Goal: Task Accomplishment & Management: Manage account settings

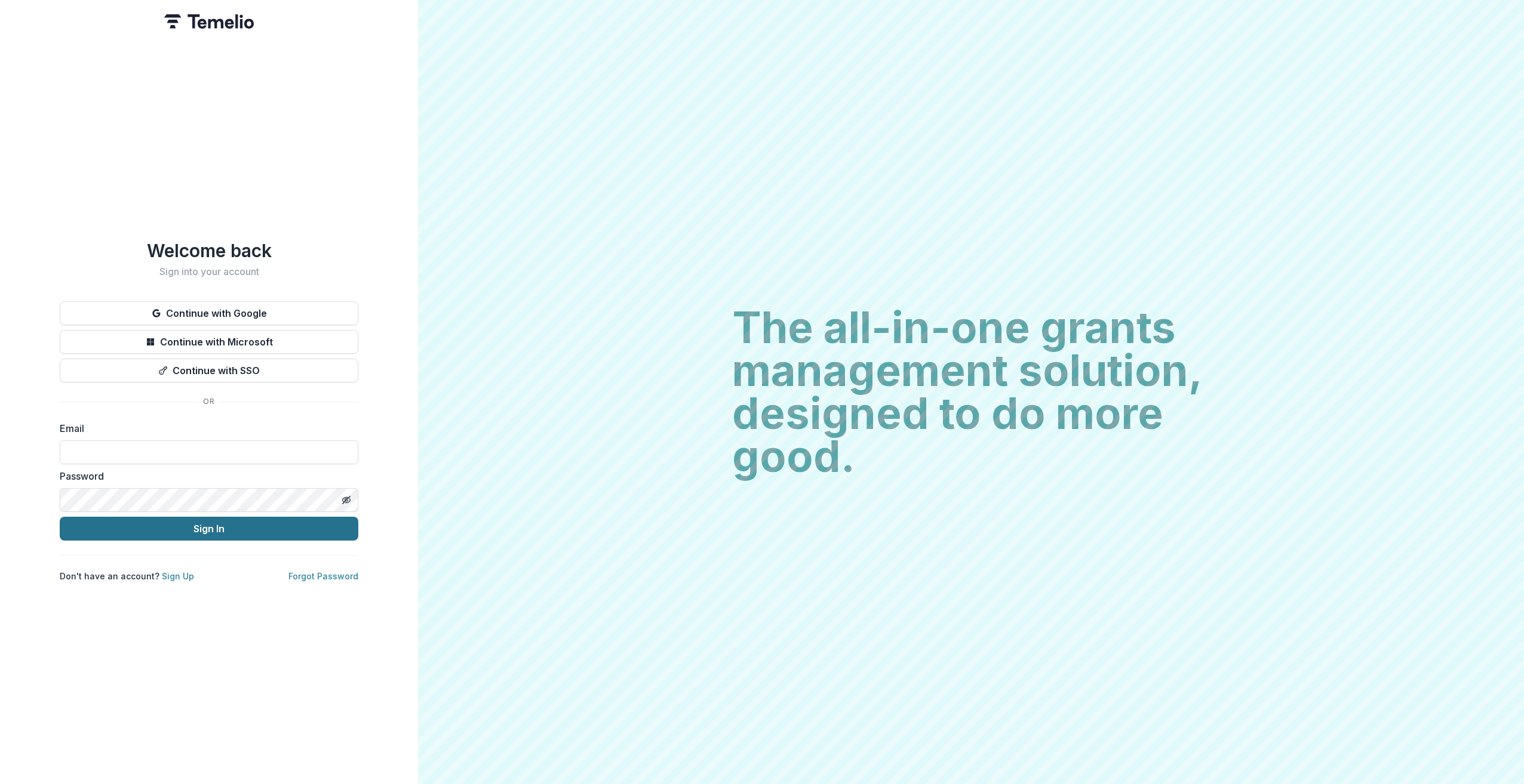
type input "**********"
click at [224, 529] on button "Sign In" at bounding box center [209, 529] width 299 height 24
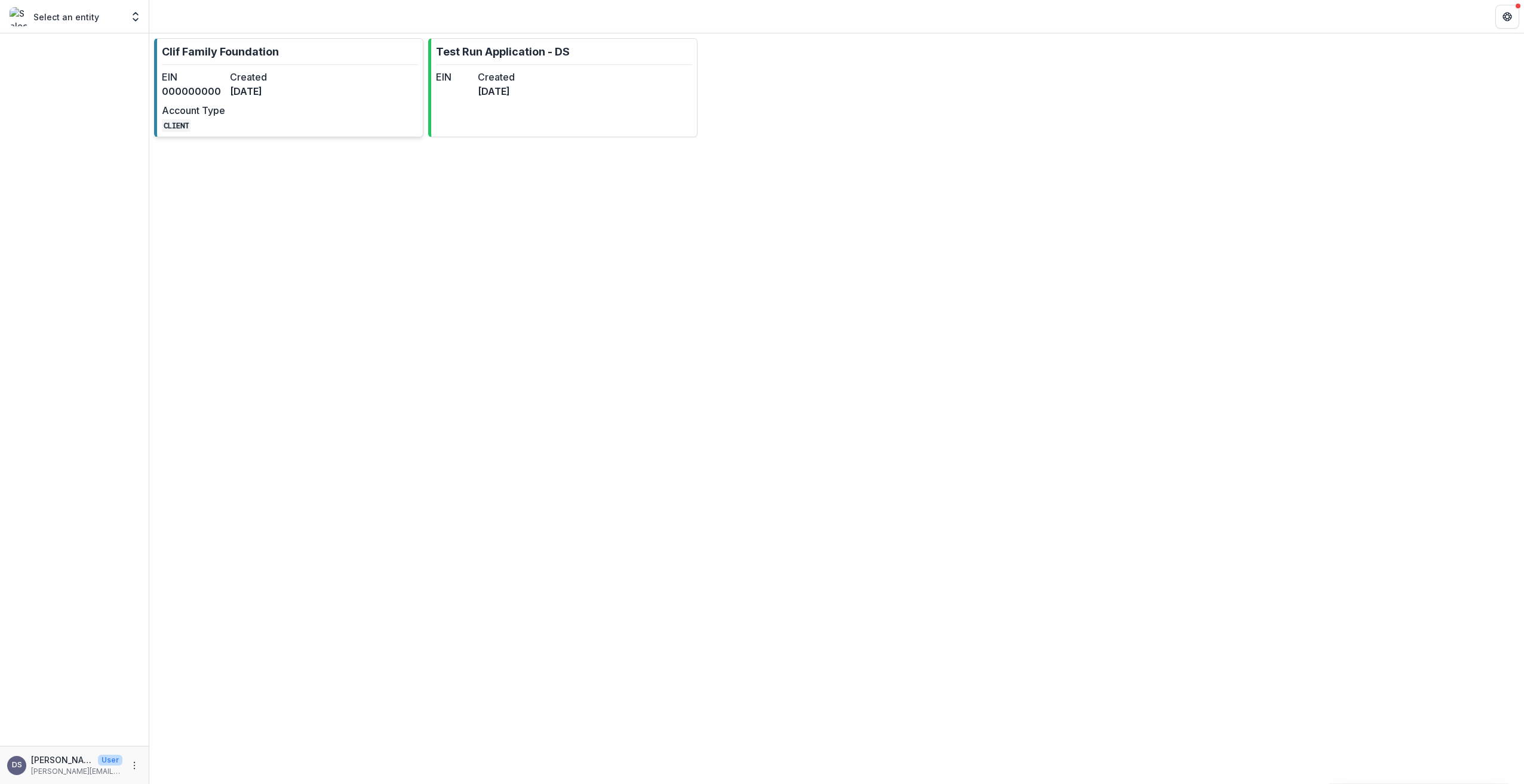
click at [279, 59] on p "Clif Family Foundation" at bounding box center [220, 51] width 117 height 16
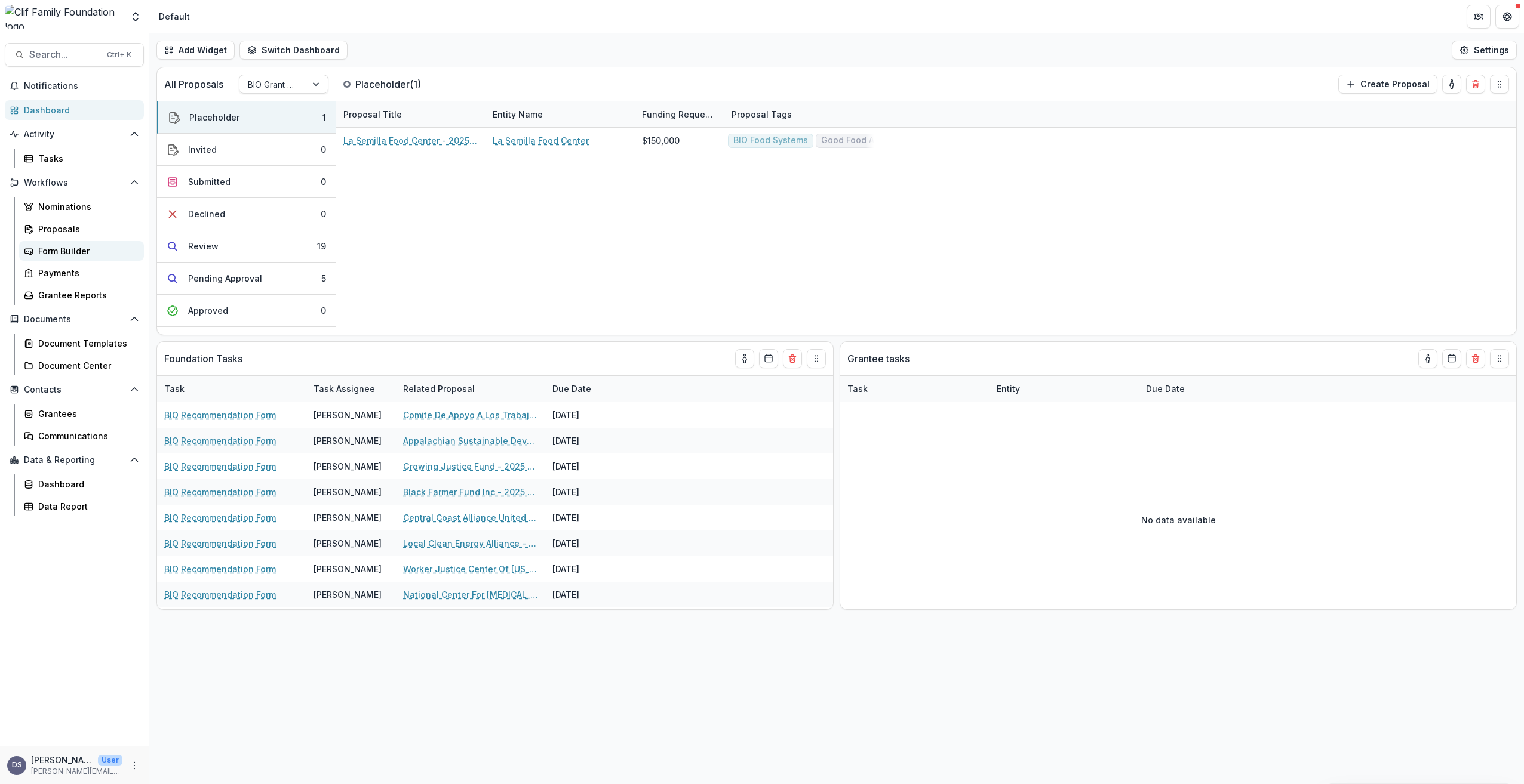
click at [45, 253] on div "Form Builder" at bounding box center [86, 251] width 96 height 13
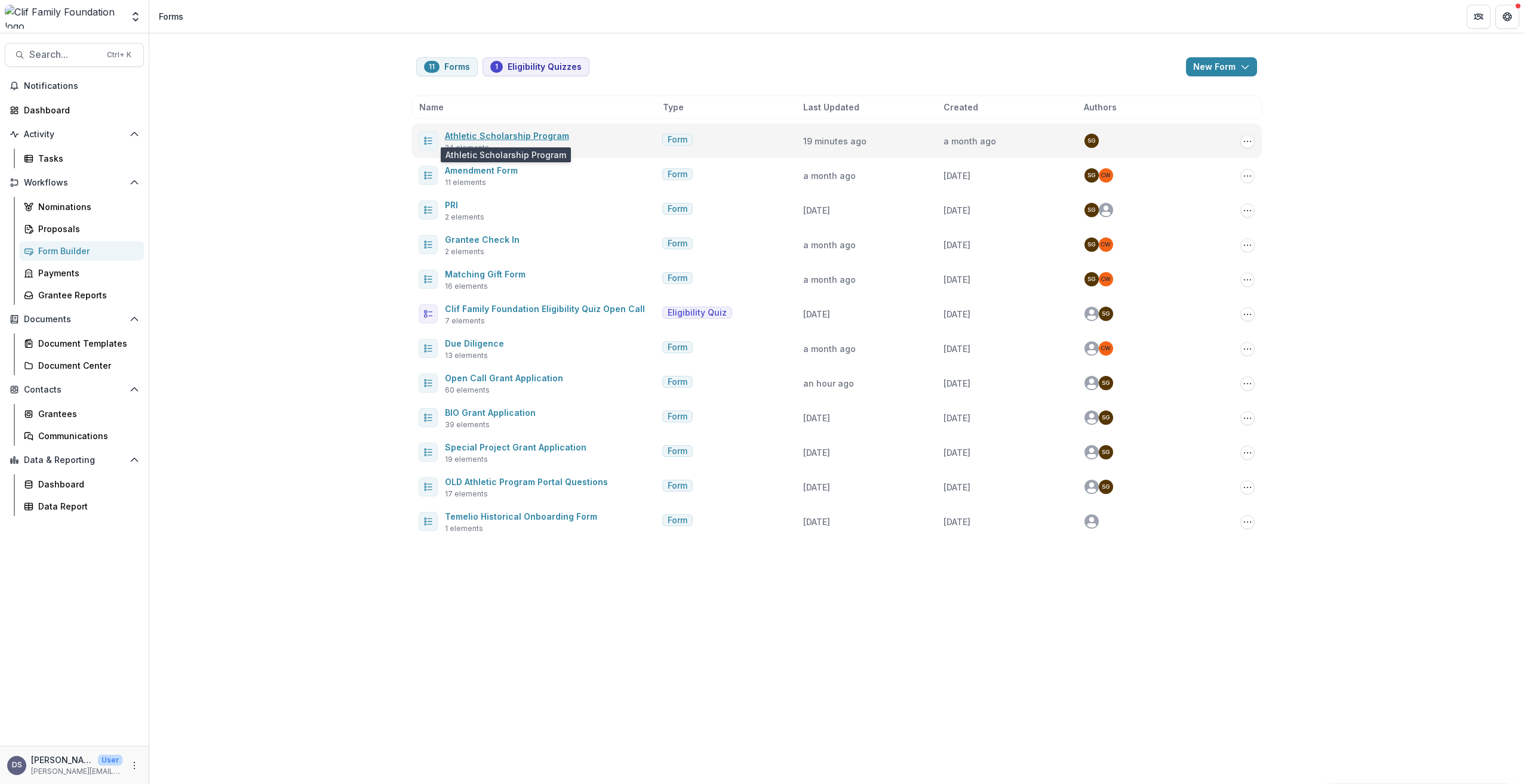
click at [509, 136] on link "Athletic Scholarship Program" at bounding box center [507, 135] width 125 height 10
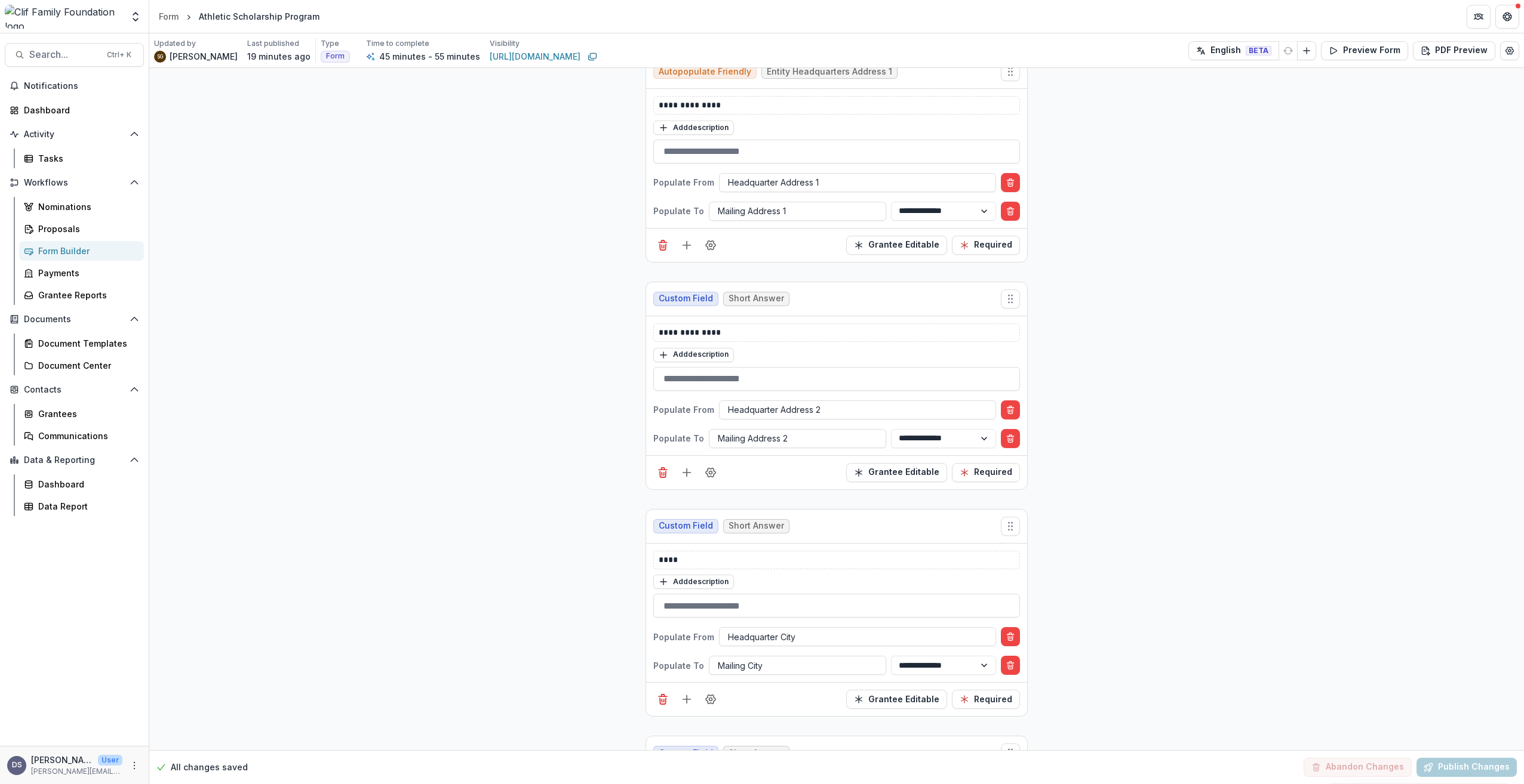
scroll to position [1134, 0]
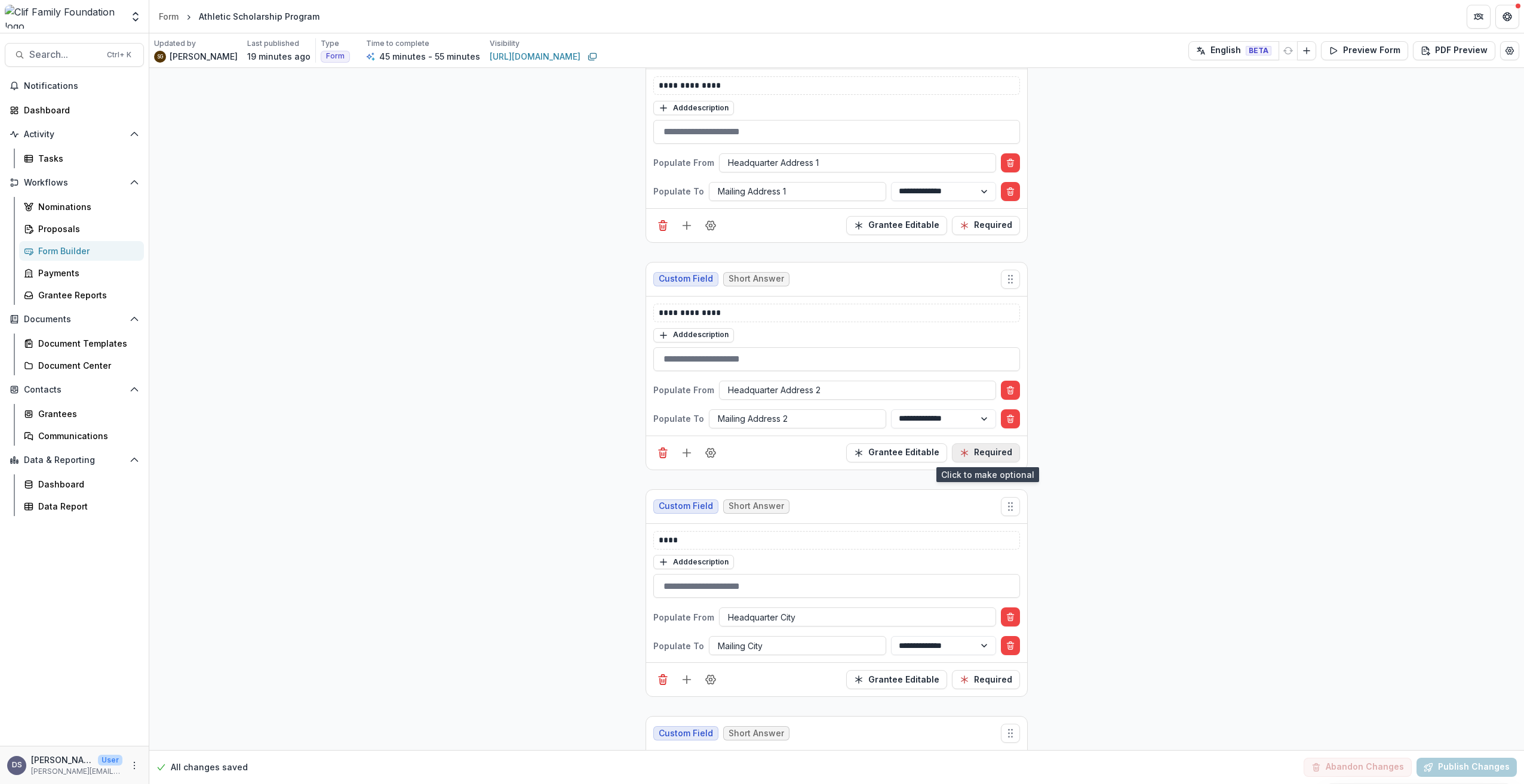
click at [980, 454] on button "Required" at bounding box center [985, 453] width 68 height 19
click at [1478, 764] on button "Publish Changes" at bounding box center [1466, 767] width 100 height 19
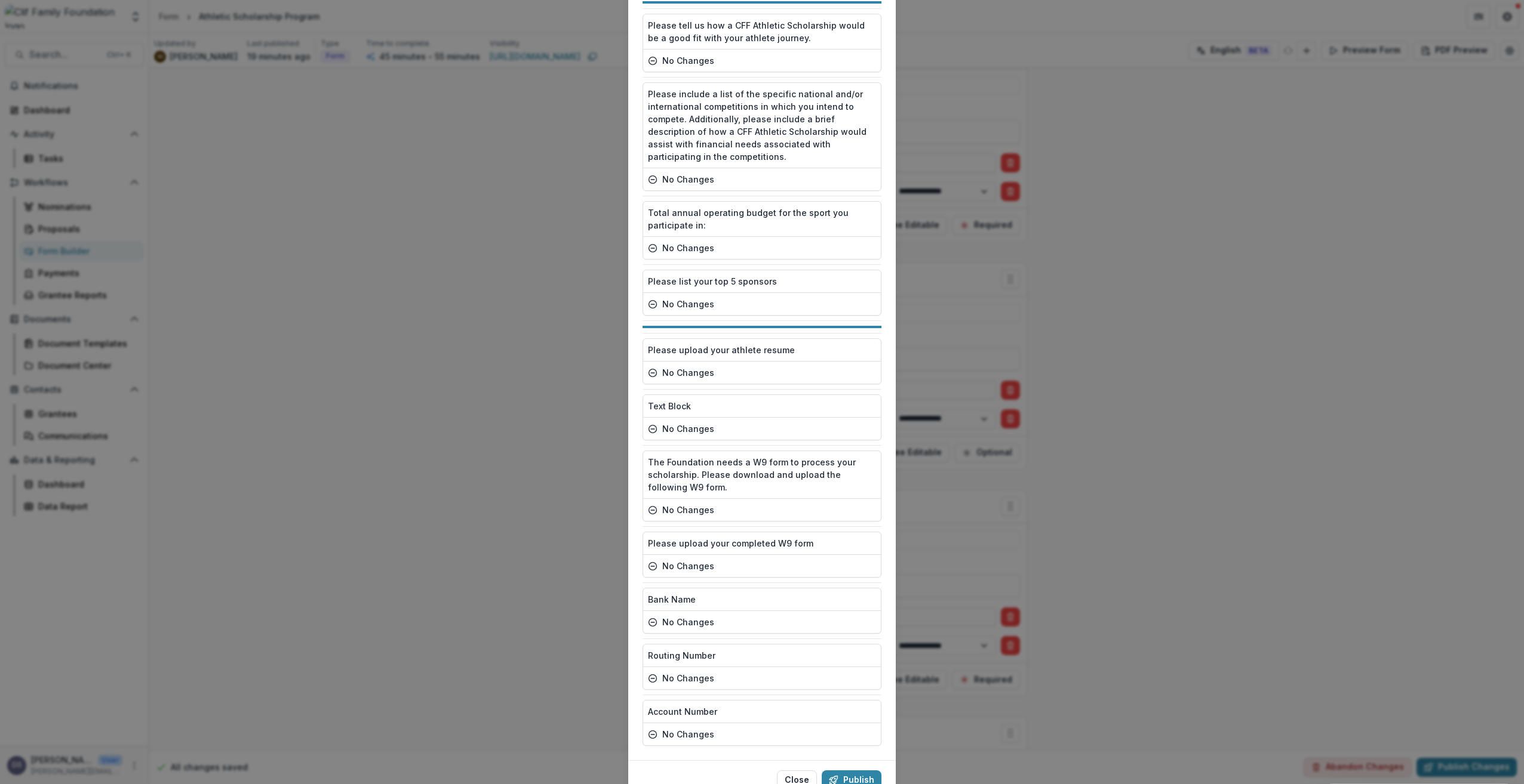
scroll to position [895, 0]
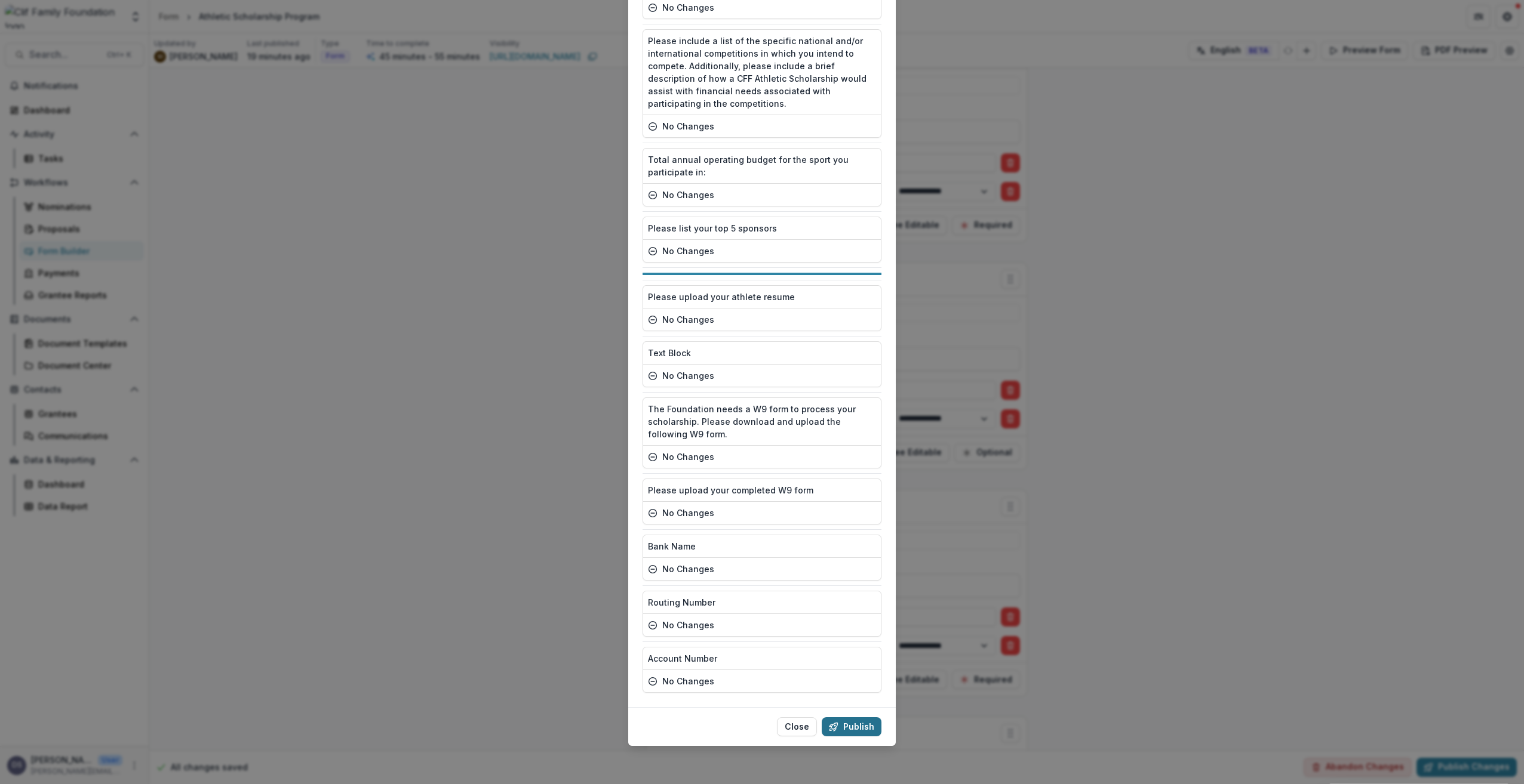
click at [865, 731] on button "Publish" at bounding box center [851, 727] width 60 height 19
